Goal: Information Seeking & Learning: Learn about a topic

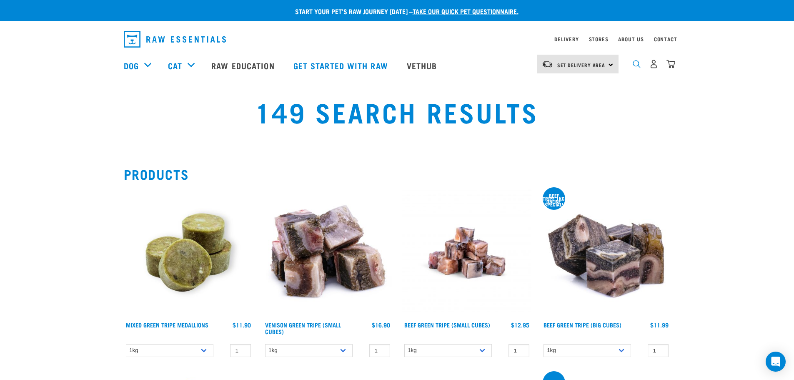
click at [638, 68] on img "dropdown navigation" at bounding box center [637, 64] width 8 height 8
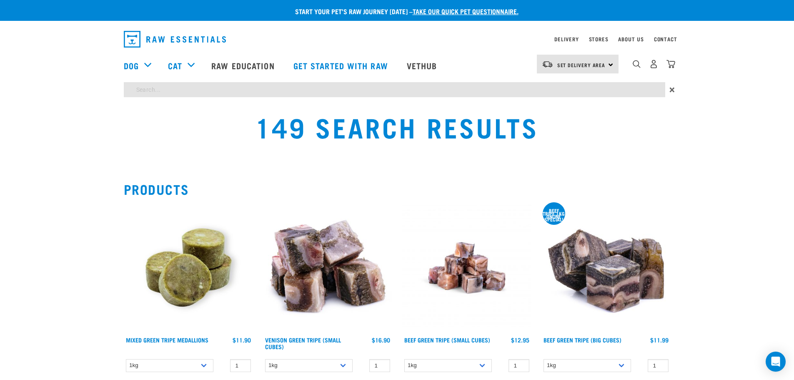
click at [378, 90] on input "search" at bounding box center [395, 89] width 542 height 15
type input "hare"
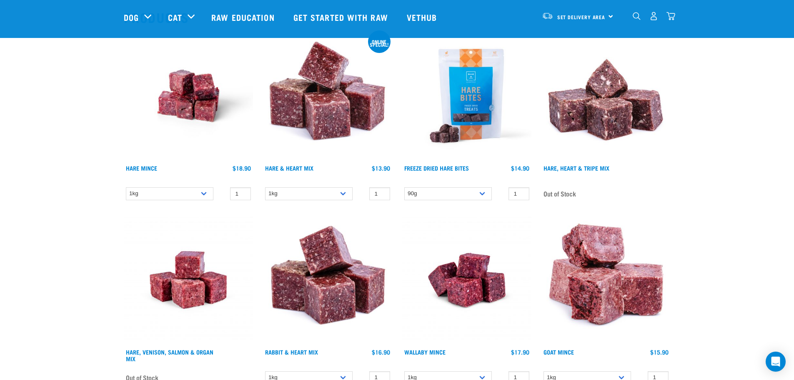
scroll to position [83, 0]
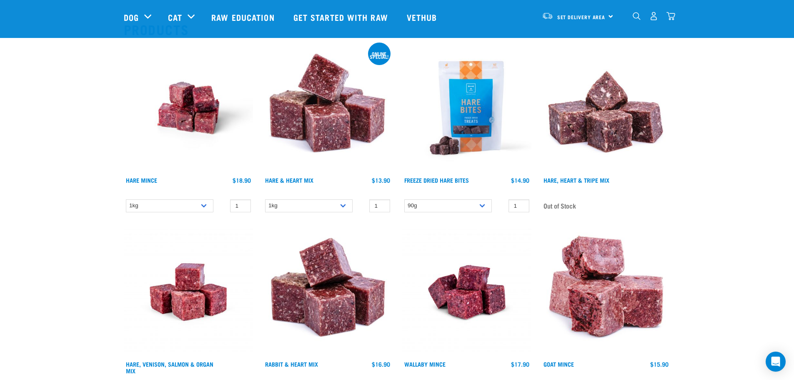
click at [459, 112] on img at bounding box center [466, 107] width 129 height 129
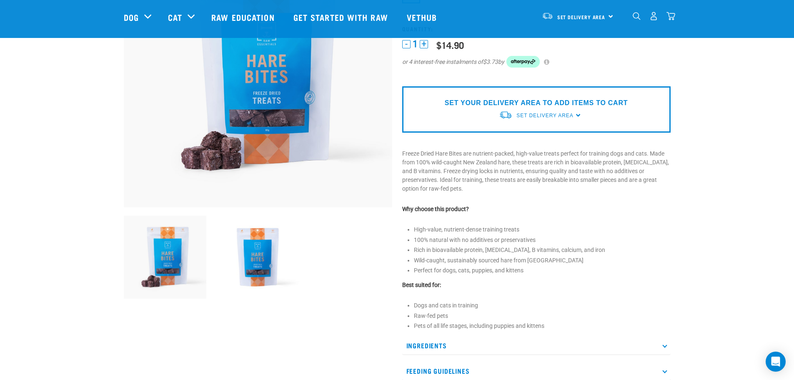
scroll to position [208, 0]
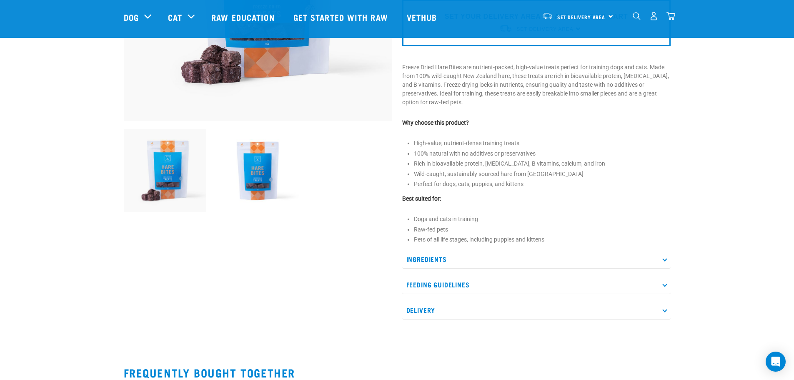
click at [473, 254] on p "Ingredients" at bounding box center [536, 259] width 268 height 19
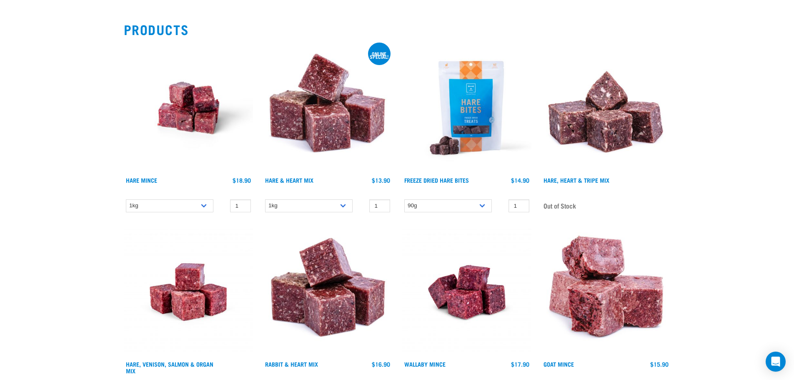
click at [179, 118] on img at bounding box center [188, 107] width 129 height 129
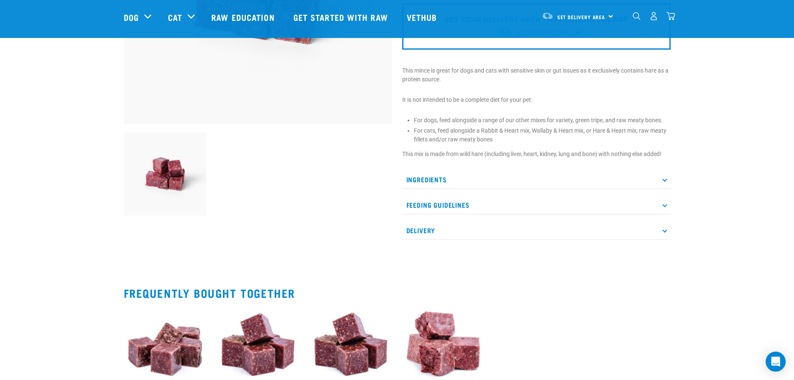
scroll to position [250, 0]
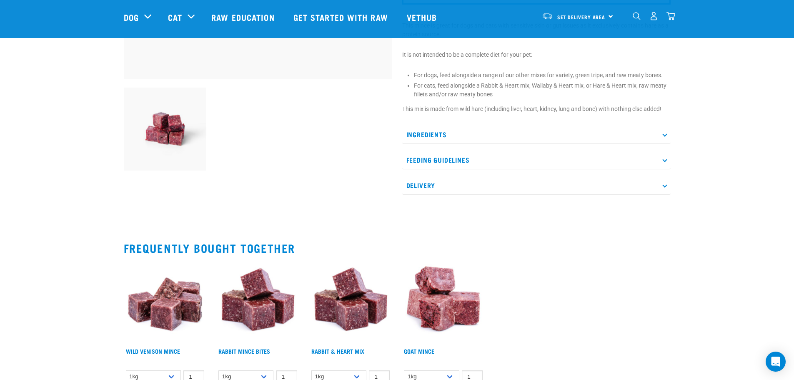
click at [556, 138] on p "Ingredients" at bounding box center [536, 134] width 268 height 19
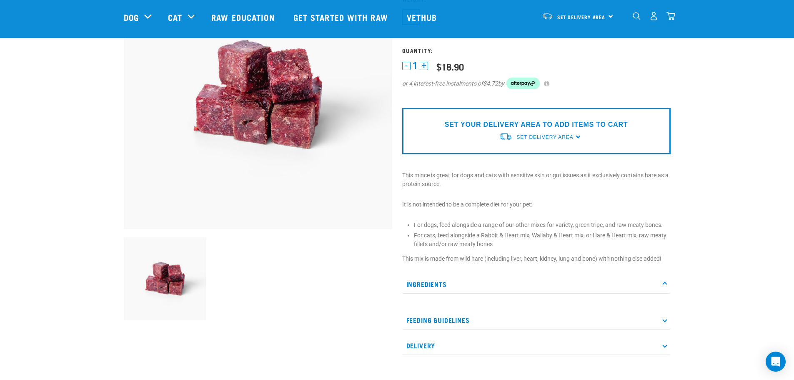
scroll to position [125, 0]
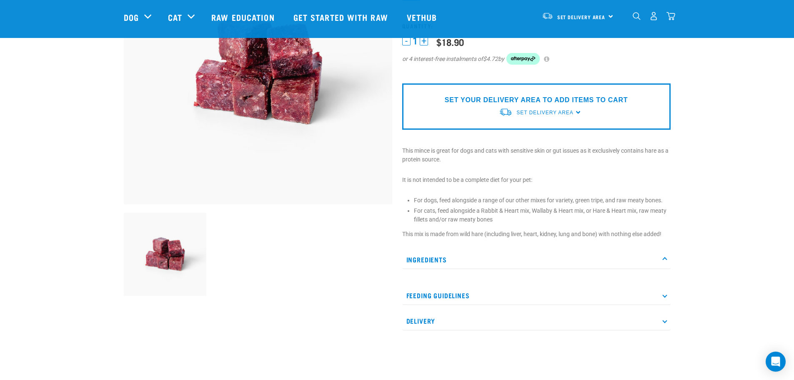
click at [514, 317] on p "Delivery" at bounding box center [536, 320] width 268 height 19
click at [533, 286] on p "Feeding Guidelines" at bounding box center [536, 295] width 268 height 19
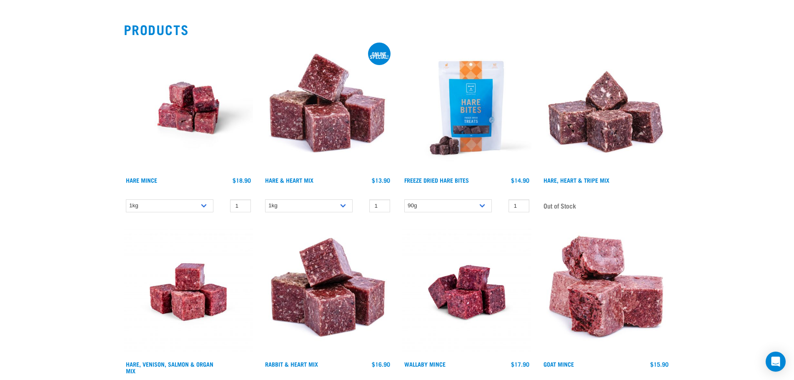
click at [314, 89] on img at bounding box center [327, 107] width 129 height 129
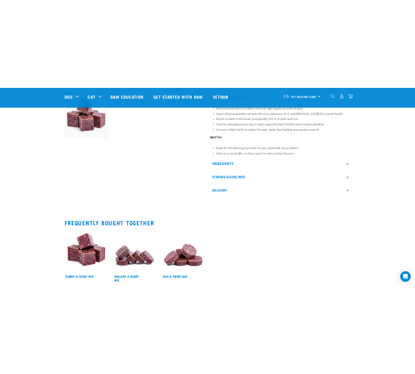
scroll to position [333, 0]
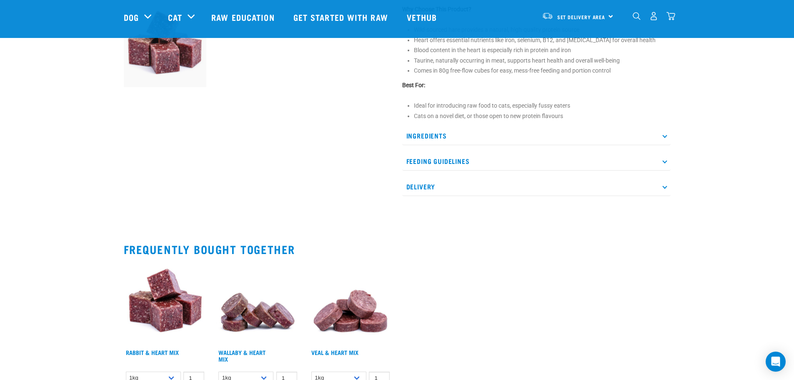
click at [483, 146] on div "Ingredients Wild NZ hare (muscle meat, heart, lung, kidney) - bone in, only hea…" at bounding box center [536, 161] width 268 height 70
click at [488, 139] on p "Ingredients" at bounding box center [536, 135] width 268 height 19
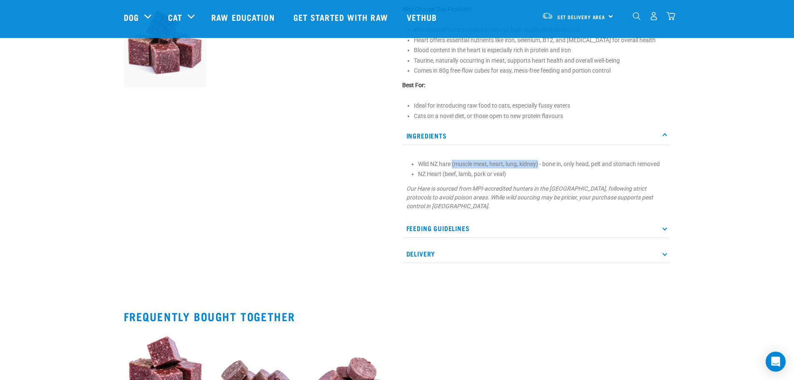
drag, startPoint x: 540, startPoint y: 164, endPoint x: 453, endPoint y: 167, distance: 86.8
click at [453, 167] on li "Wild NZ hare (muscle meat, heart, lung, kidney) - bone in, only head, pelt and …" at bounding box center [542, 164] width 248 height 9
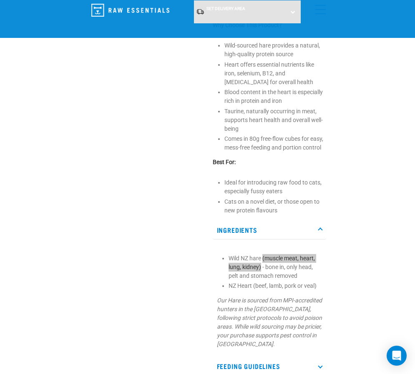
scroll to position [542, 0]
